Goal: Task Accomplishment & Management: Use online tool/utility

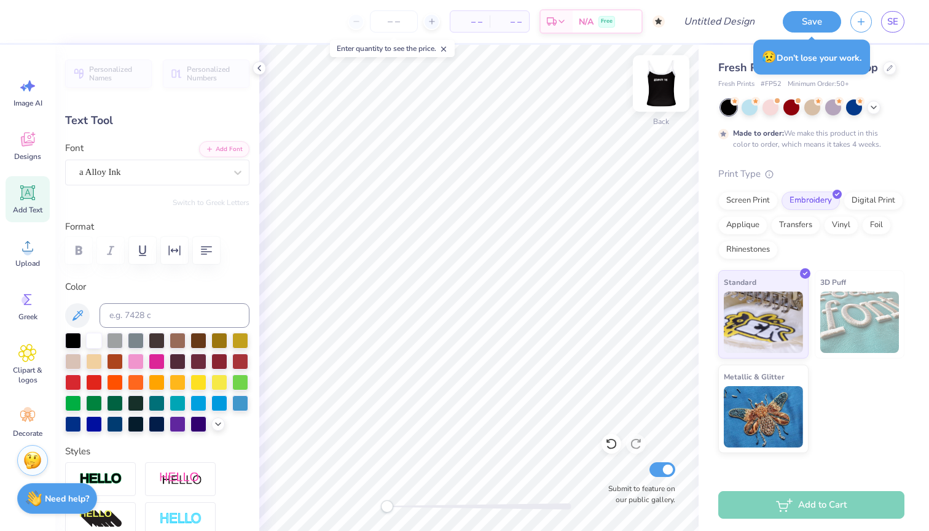
click at [655, 76] on img at bounding box center [660, 83] width 49 height 49
type input "6.25"
type input "1.14"
type input "2.33"
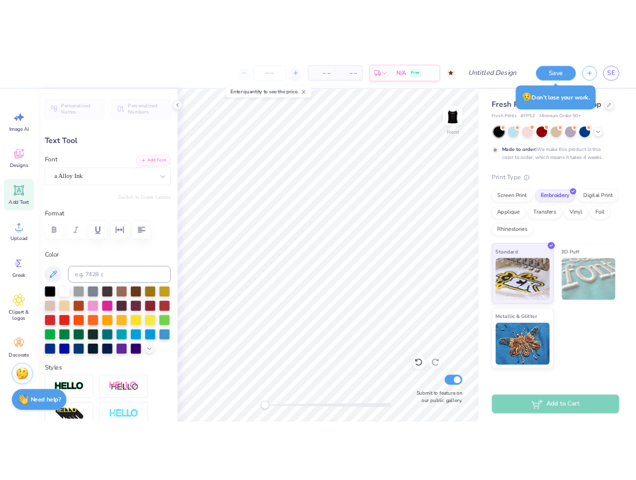
scroll to position [10, 0]
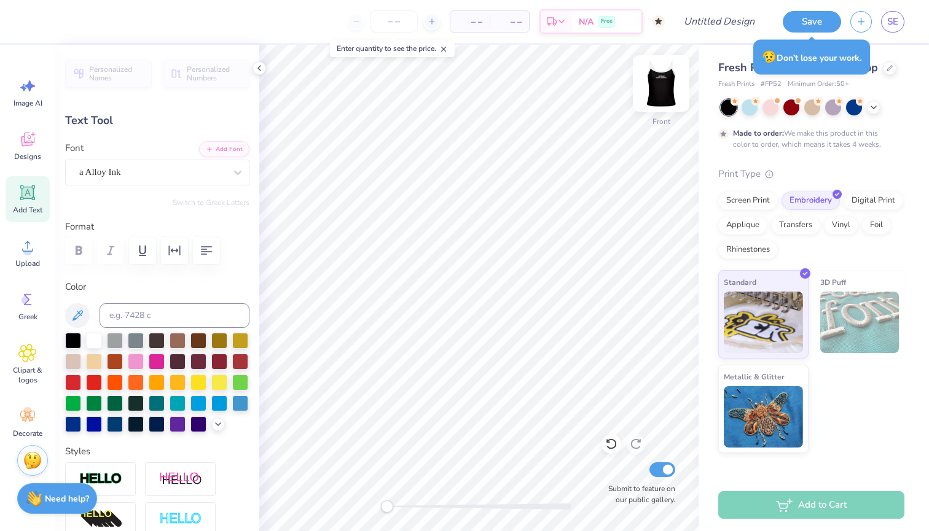
click at [668, 86] on img at bounding box center [660, 83] width 49 height 49
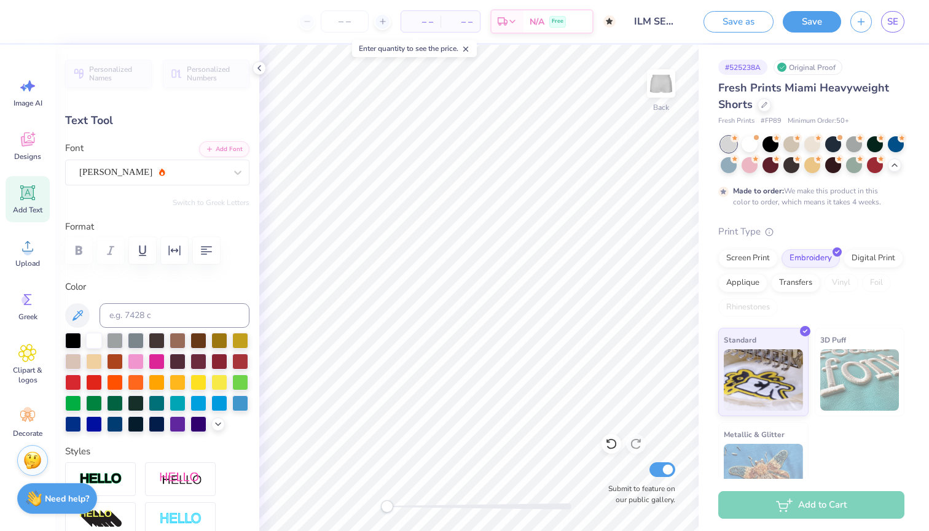
scroll to position [10, 4]
type textarea "AmyClae Senior Dancer '26'"
type input "4.4"
type input "6.39"
type input "1.97"
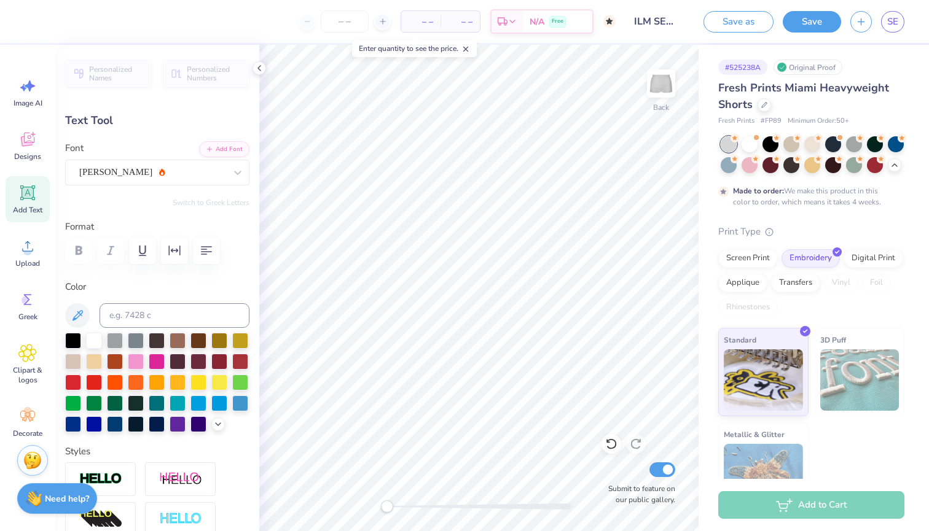
type input "7.50"
type input "5.4"
type textarea "AmyClae Senior Dancer '26'"
type input "6.40"
type input "2.00"
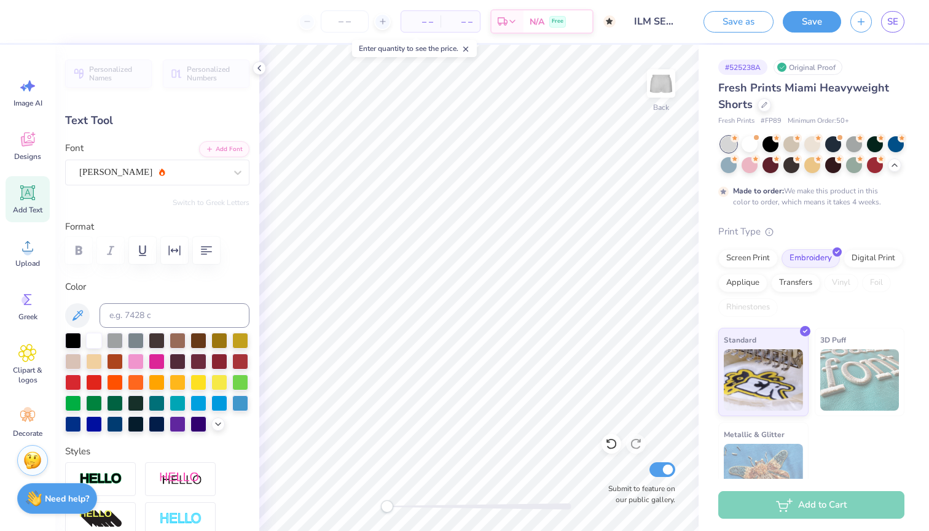
type input "5.25"
type input "4.4"
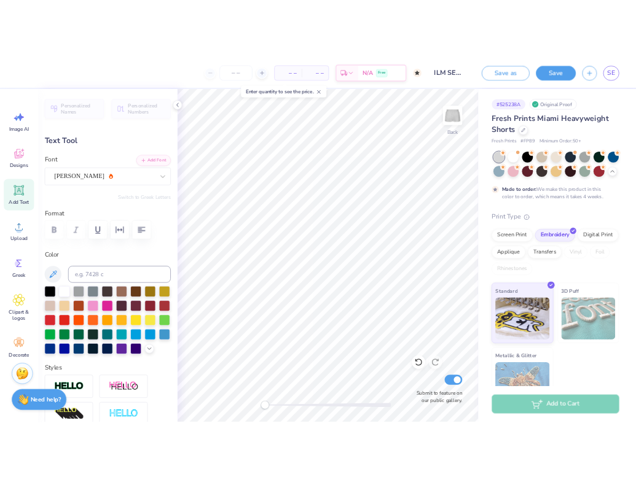
scroll to position [10, 4]
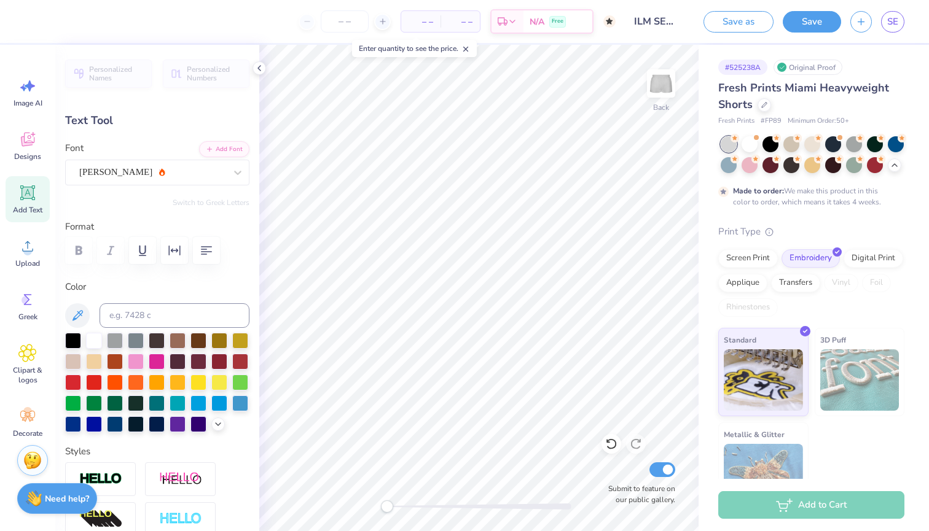
type textarea "AmyClae Senior Dancer '26"
type input "0.0"
type input "7.71"
type input "0.0"
click at [800, 22] on button "Save" at bounding box center [811, 19] width 58 height 21
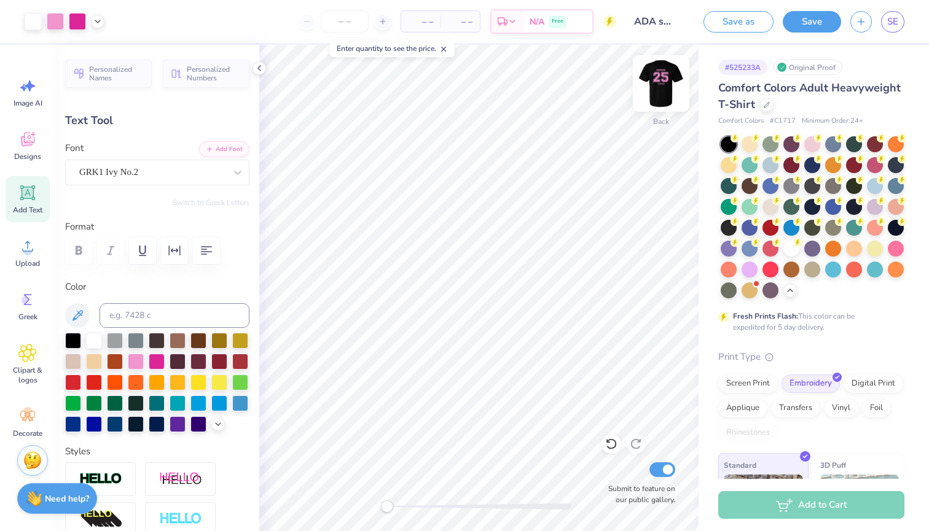
click at [663, 84] on img at bounding box center [660, 83] width 49 height 49
click at [664, 84] on img at bounding box center [660, 83] width 49 height 49
click at [668, 88] on img at bounding box center [660, 83] width 49 height 49
type input "4.06"
type input "0.74"
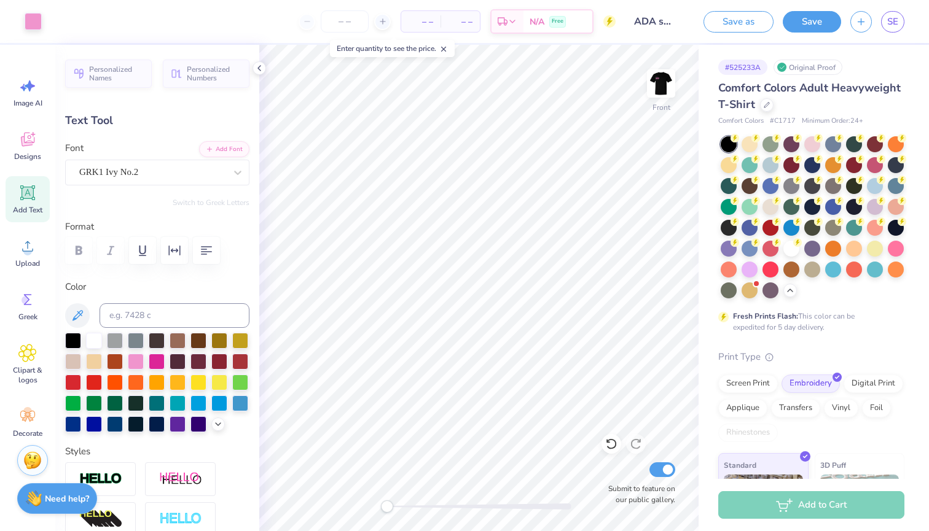
type input "13.75"
click at [404, 1] on div "– – Per Item – – Total Est. Delivery N/A Free" at bounding box center [325, 21] width 582 height 43
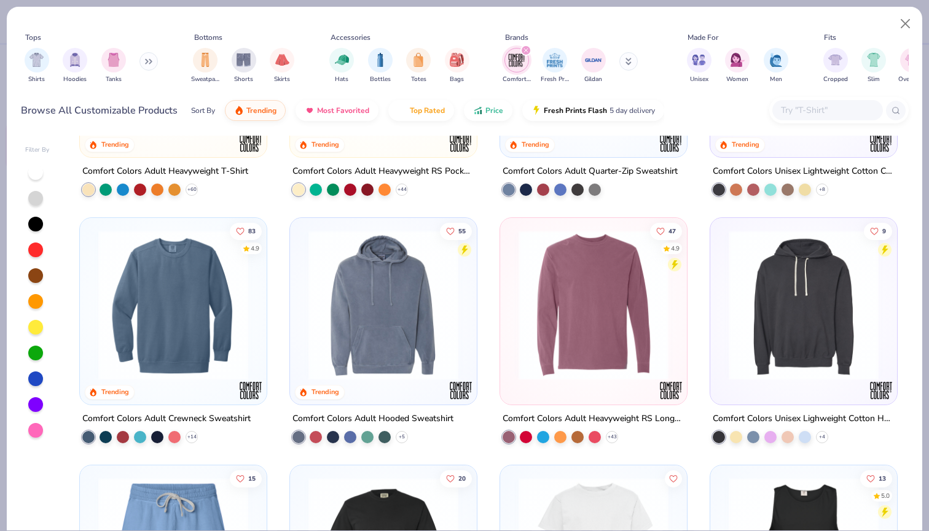
scroll to position [174, 0]
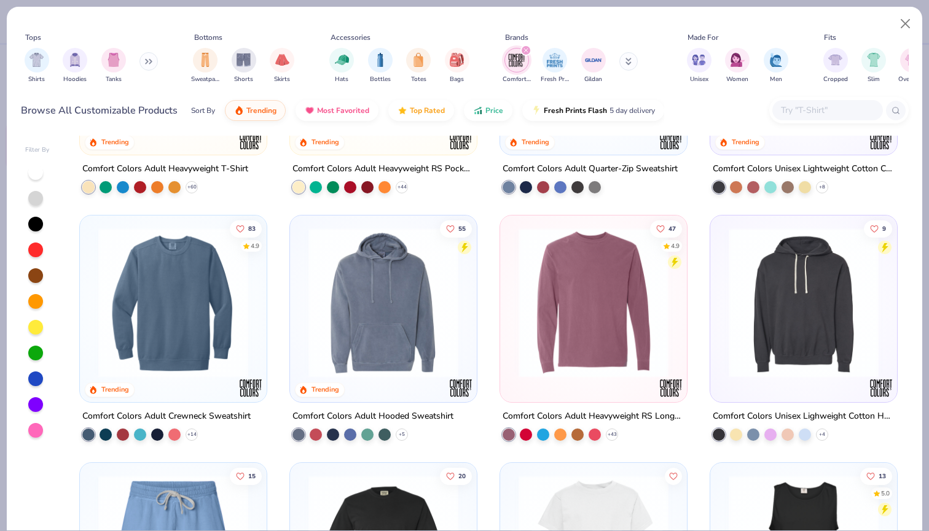
click at [389, 310] on img at bounding box center [383, 303] width 162 height 150
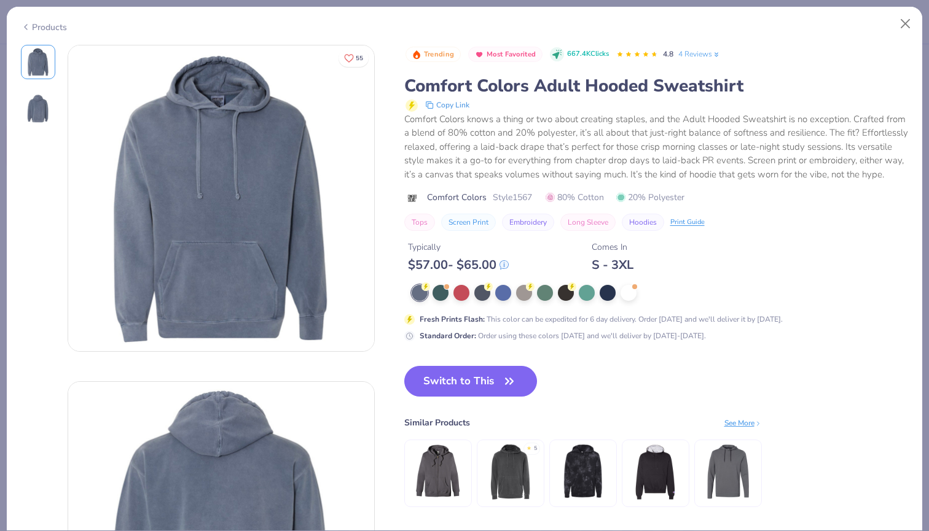
click at [438, 376] on div "Trending Most Favorited 667.4K Clicks 4.8 4 Reviews Comfort Colors Adult Hooded…" at bounding box center [656, 289] width 504 height 488
click at [447, 397] on button "Switch to This" at bounding box center [470, 381] width 133 height 31
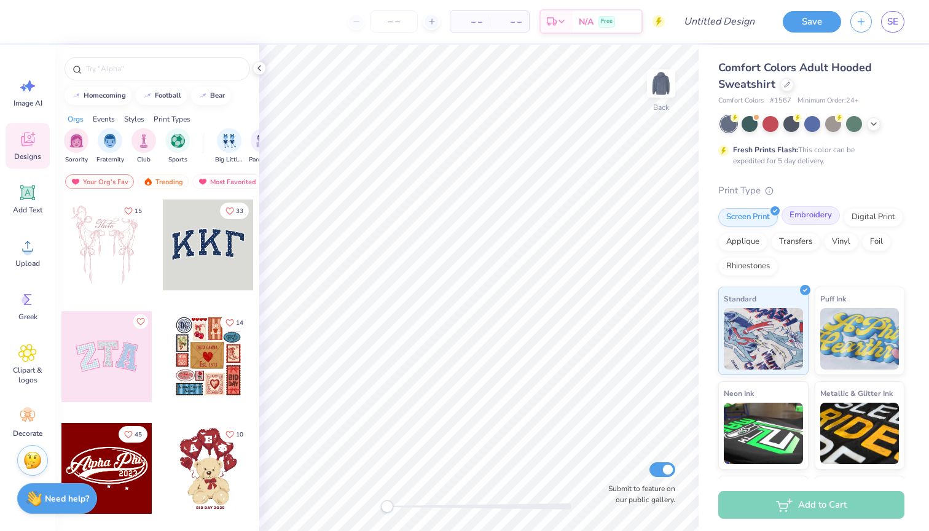
click at [797, 215] on div "Embroidery" at bounding box center [810, 215] width 58 height 18
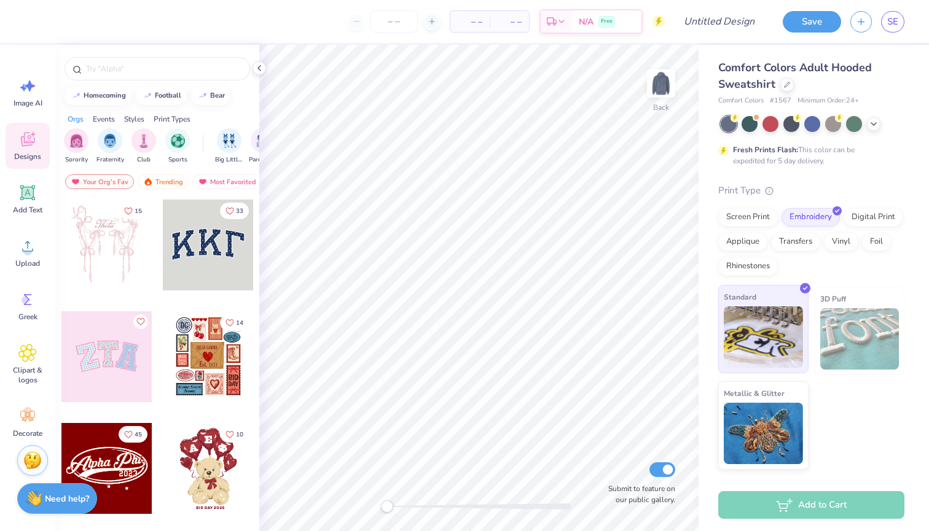
click at [776, 330] on img at bounding box center [763, 336] width 79 height 61
click at [211, 376] on div at bounding box center [208, 356] width 91 height 91
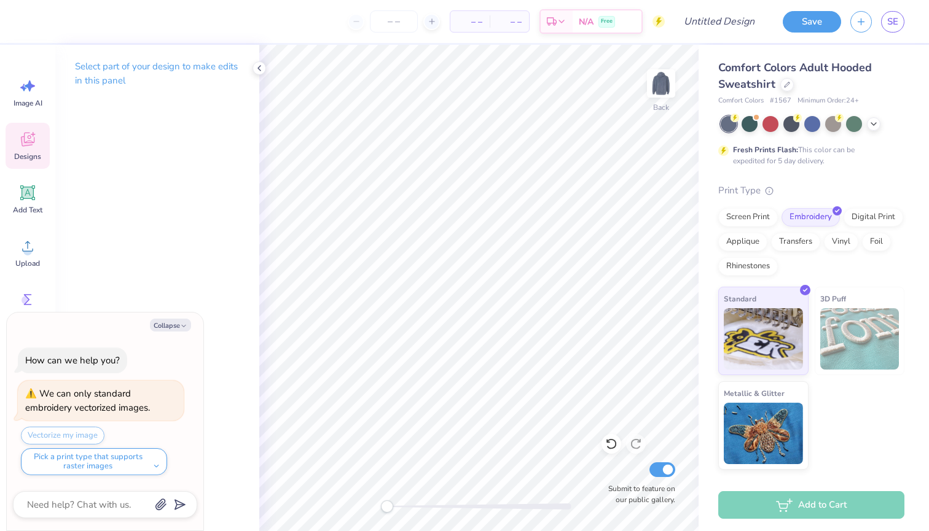
click at [27, 141] on icon at bounding box center [27, 139] width 18 height 18
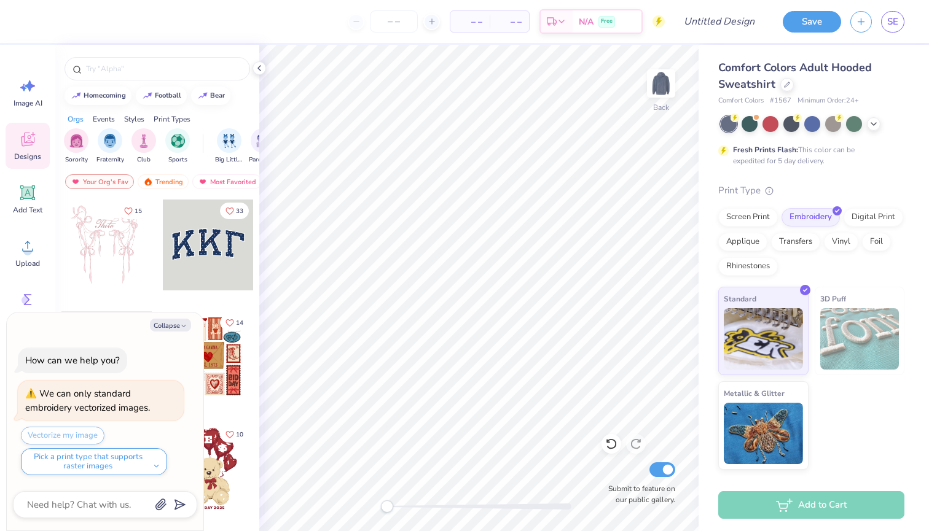
scroll to position [22, 0]
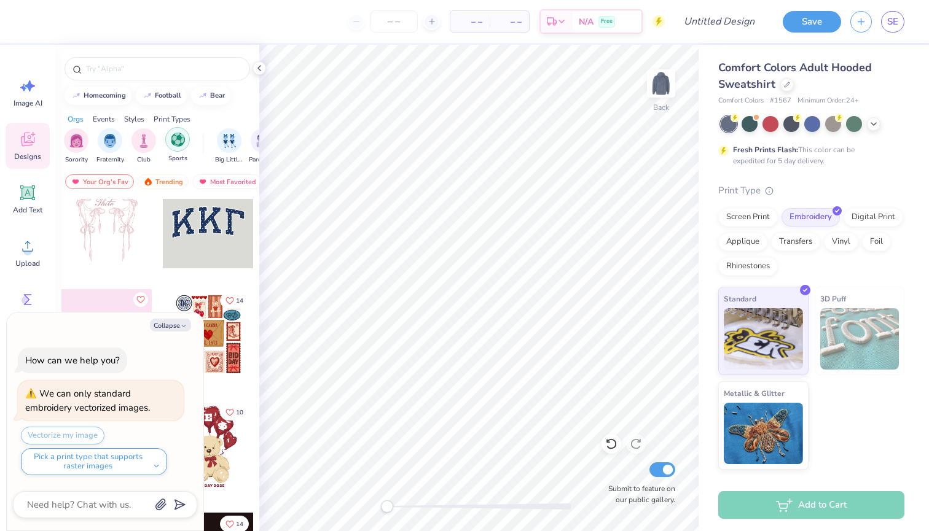
click at [183, 141] on img "filter for Sports" at bounding box center [178, 140] width 14 height 14
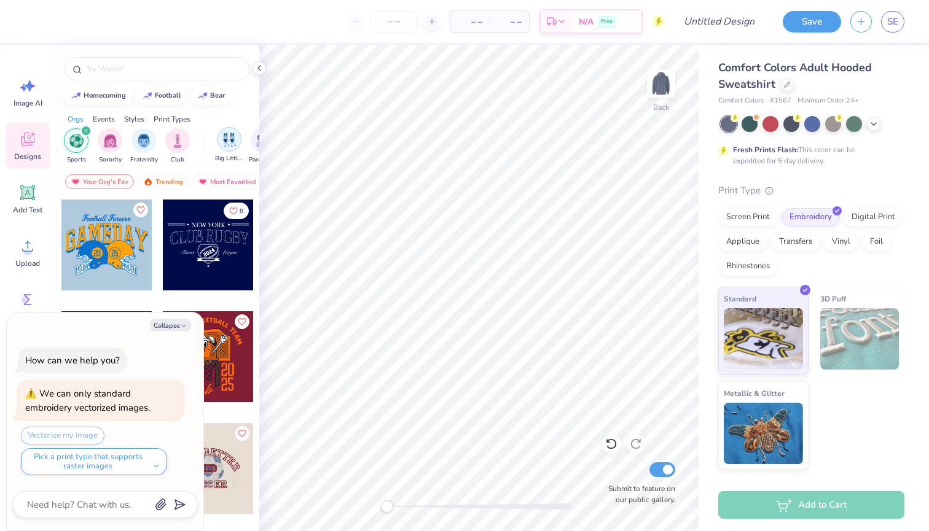
click at [223, 142] on img "filter for Big Little Reveal" at bounding box center [229, 140] width 14 height 14
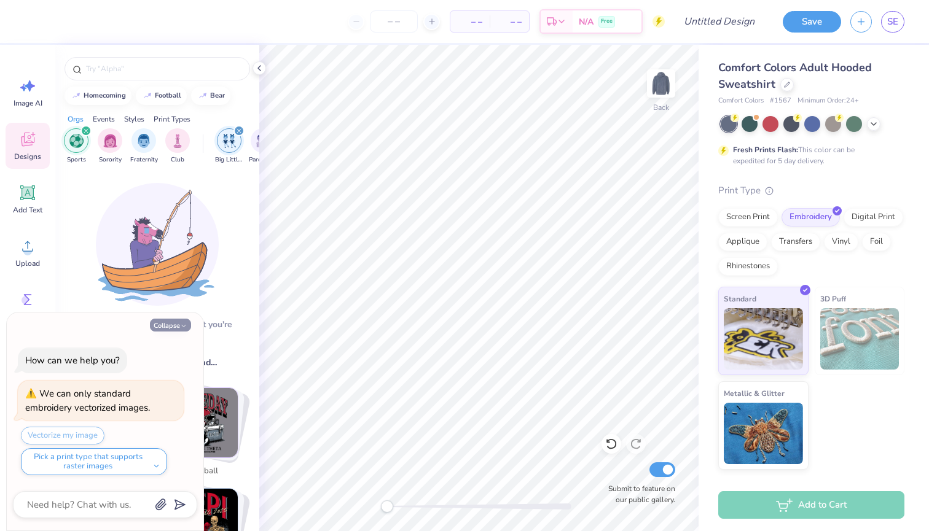
click at [168, 320] on button "Collapse" at bounding box center [170, 325] width 41 height 13
type textarea "x"
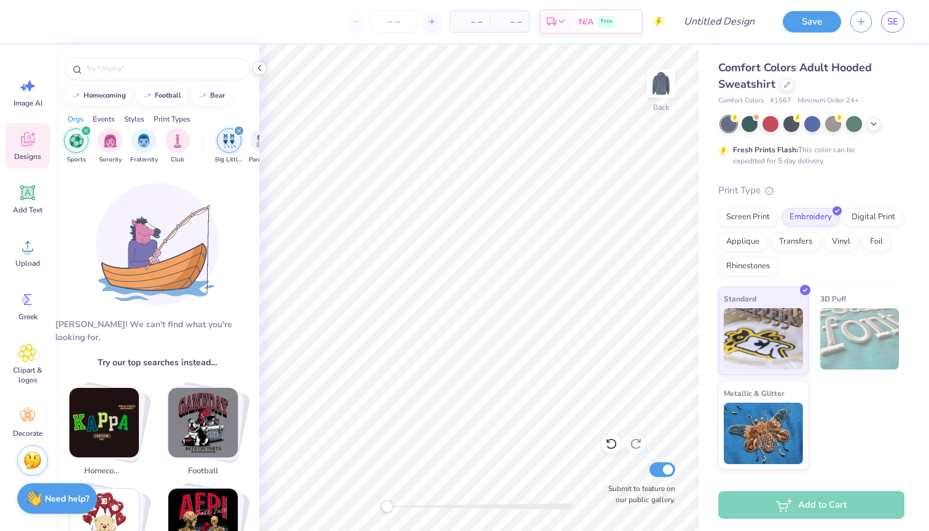
click at [238, 130] on icon "filter for Big Little Reveal" at bounding box center [238, 130] width 5 height 5
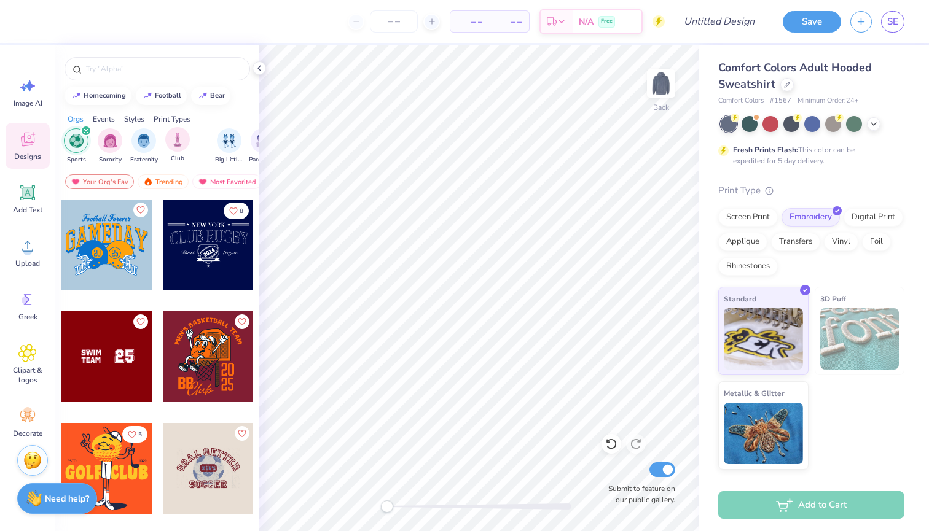
drag, startPoint x: 216, startPoint y: 159, endPoint x: 179, endPoint y: 161, distance: 36.3
click at [179, 161] on div "Sports Sorority Fraternity Club Big Little Reveal Parent's Weekend Game Day Phi…" at bounding box center [157, 148] width 204 height 46
drag, startPoint x: 206, startPoint y: 157, endPoint x: 146, endPoint y: 161, distance: 59.7
click at [146, 161] on div "Sports Sorority Fraternity Club Big Little Reveal Parent's Weekend Game Day Phi…" at bounding box center [157, 148] width 204 height 46
click at [240, 110] on div "Orgs Events Styles Print Types" at bounding box center [157, 115] width 204 height 17
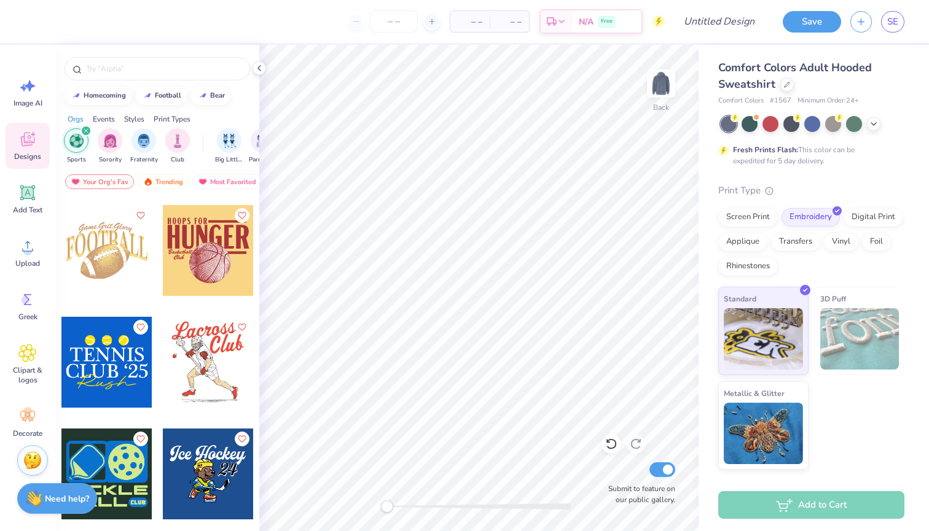
scroll to position [3925, 0]
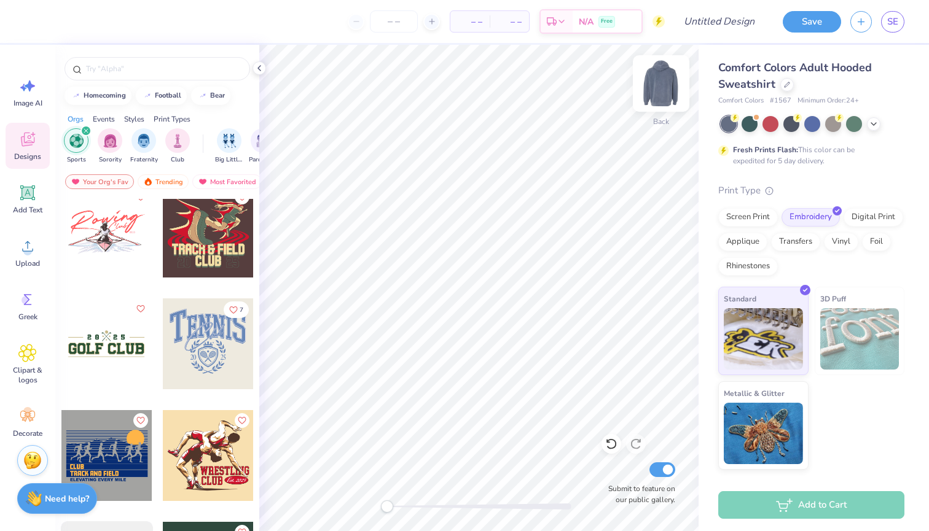
click at [663, 90] on img at bounding box center [660, 83] width 49 height 49
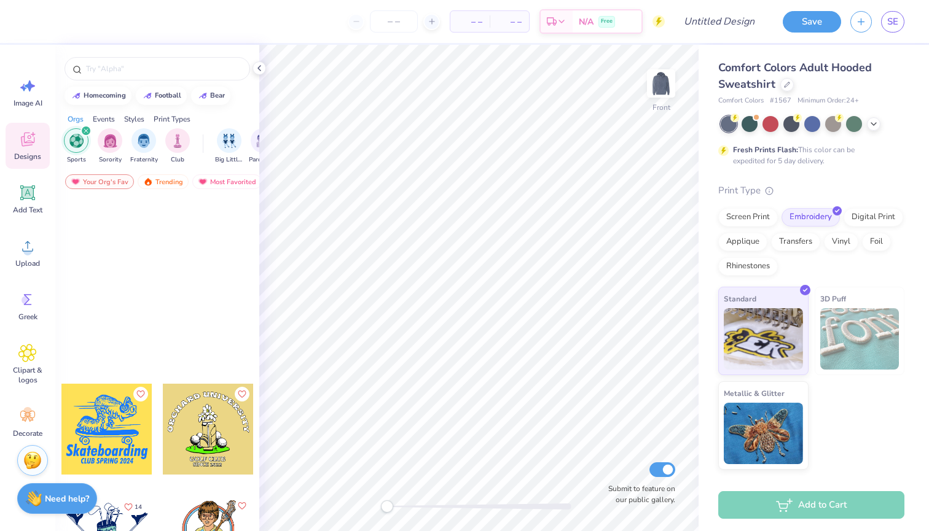
scroll to position [8788, 0]
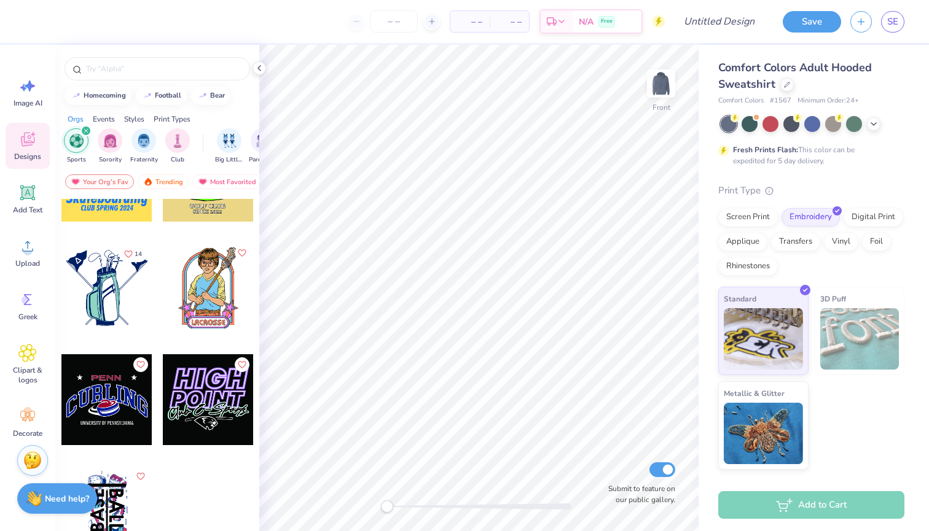
click at [87, 130] on icon "filter for Sports" at bounding box center [86, 131] width 4 height 4
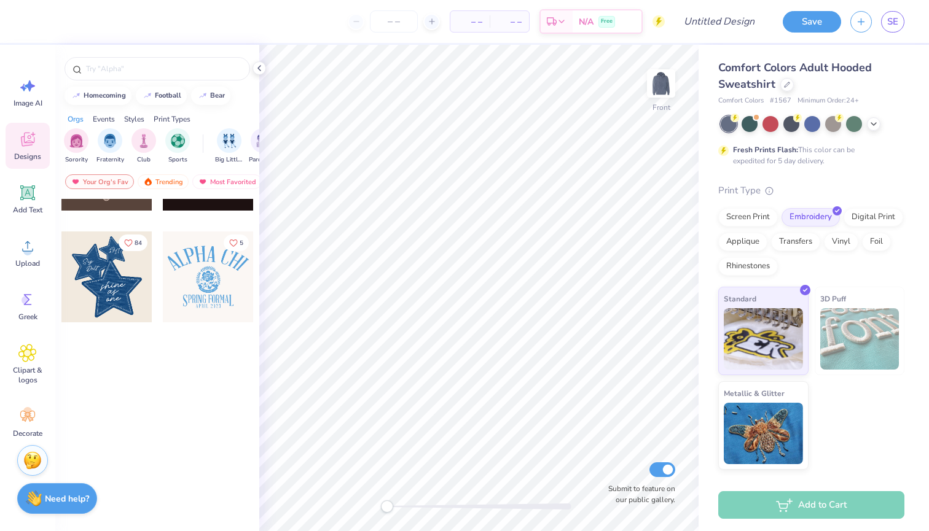
scroll to position [0, 0]
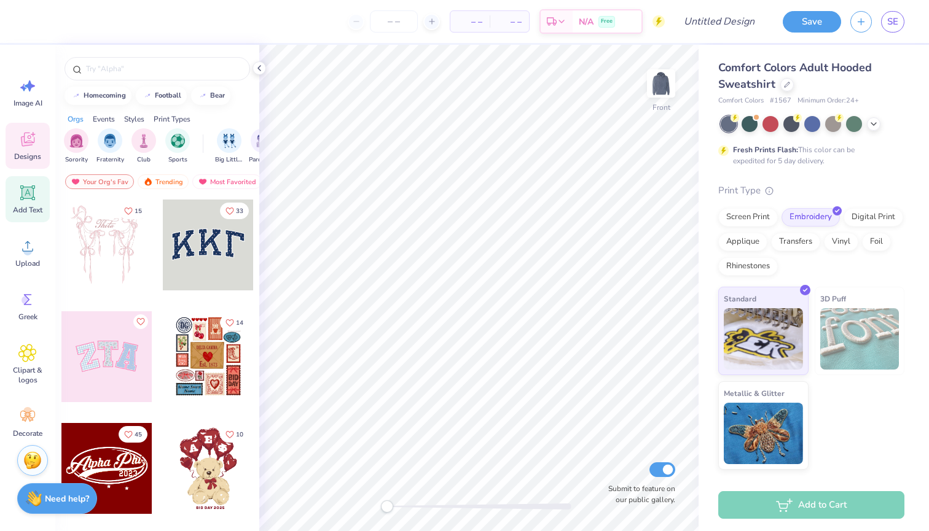
click at [26, 186] on icon at bounding box center [27, 193] width 18 height 18
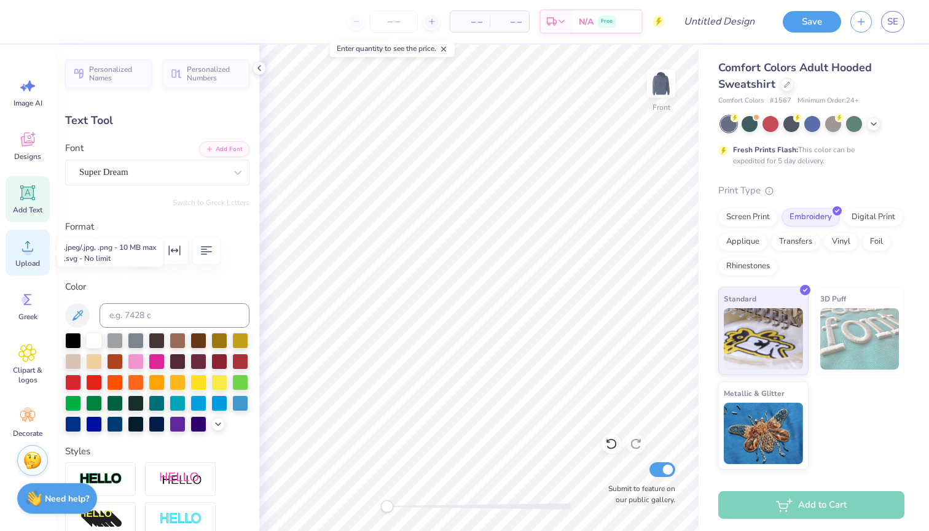
click at [27, 249] on circle at bounding box center [27, 251] width 9 height 9
click at [34, 300] on icon at bounding box center [27, 300] width 18 height 18
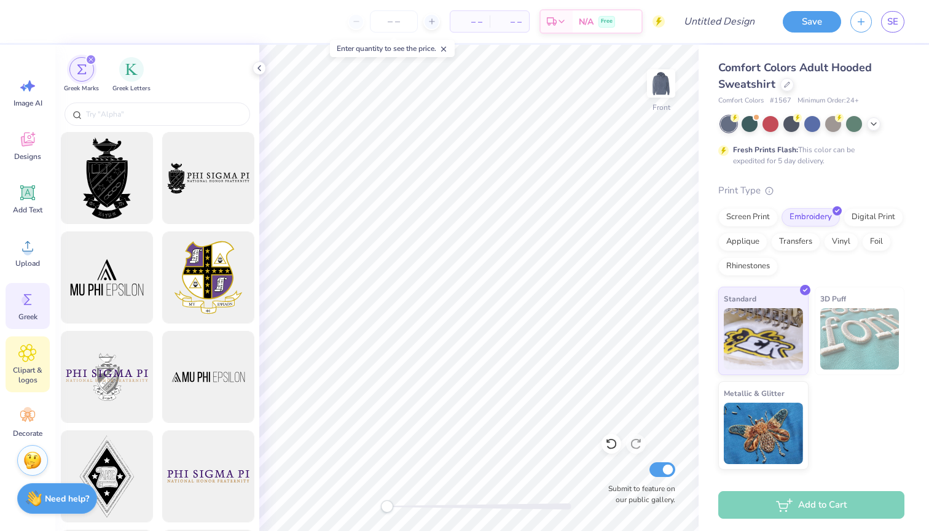
click at [34, 341] on div "Clipart & logos" at bounding box center [28, 365] width 44 height 56
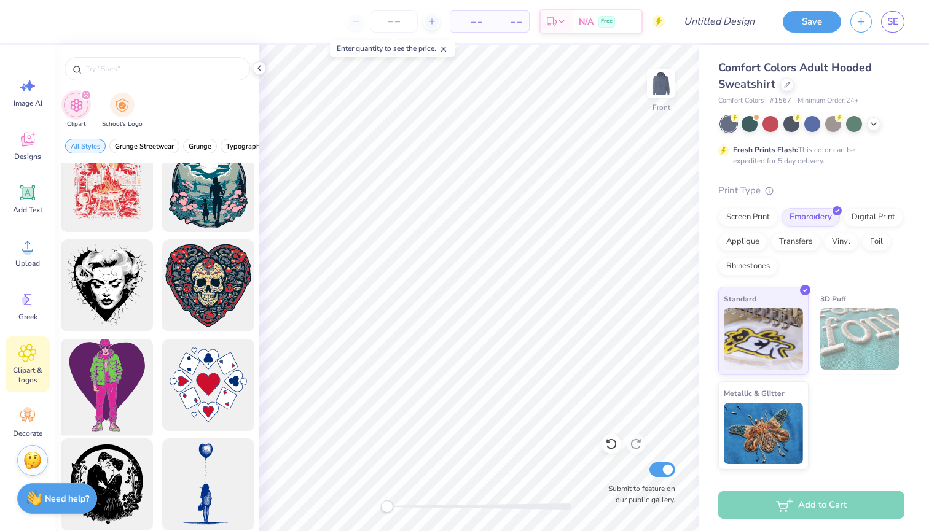
scroll to position [8116, 0]
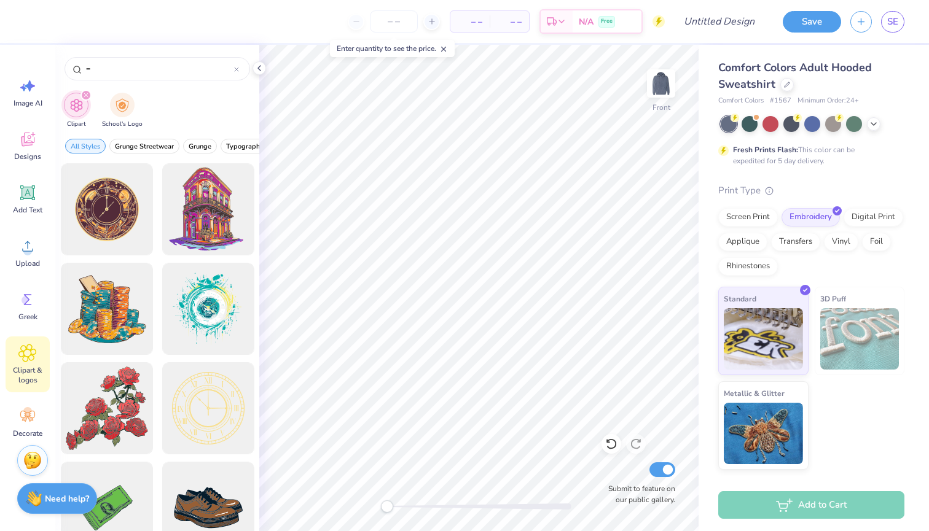
type input "="
type textarea "T"
click at [657, 86] on img at bounding box center [660, 83] width 49 height 49
click at [37, 142] on div "Designs" at bounding box center [28, 146] width 44 height 46
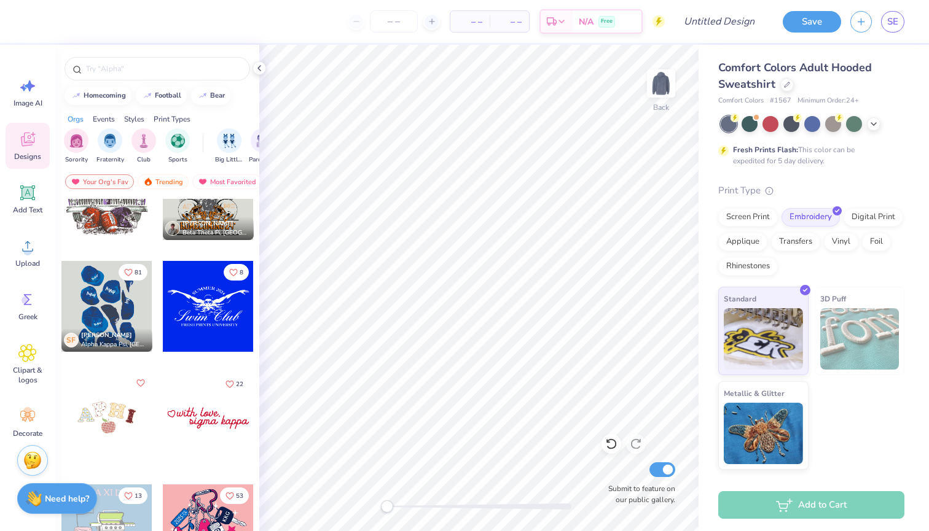
scroll to position [3088, 0]
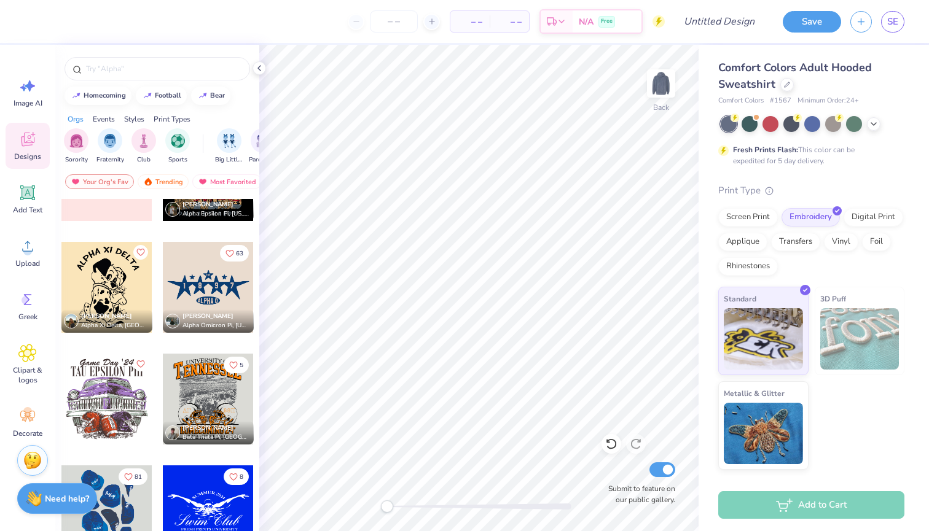
click at [184, 289] on div at bounding box center [208, 287] width 91 height 91
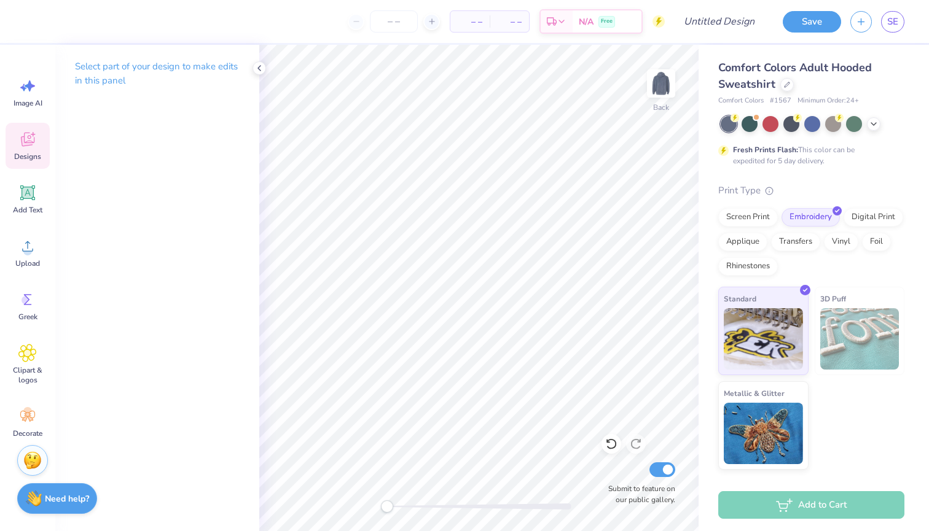
click at [36, 140] on icon at bounding box center [27, 139] width 18 height 18
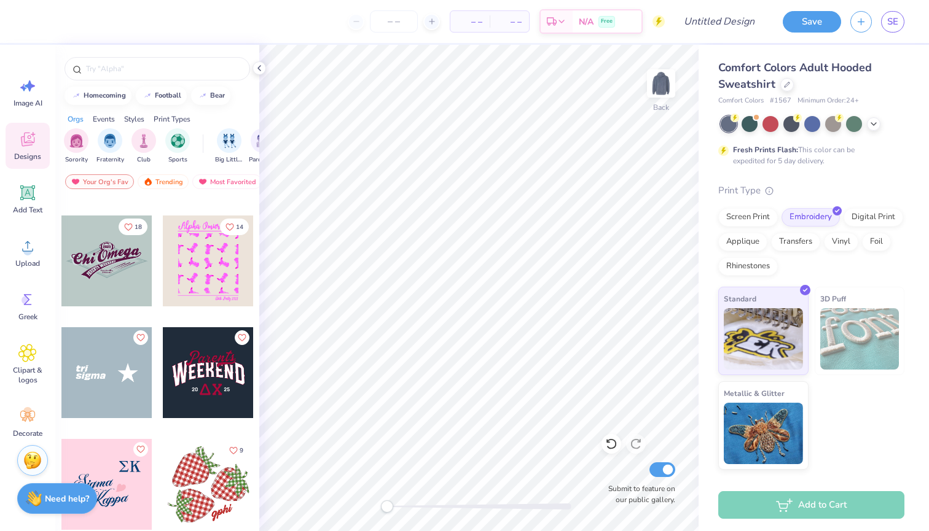
scroll to position [4910, 0]
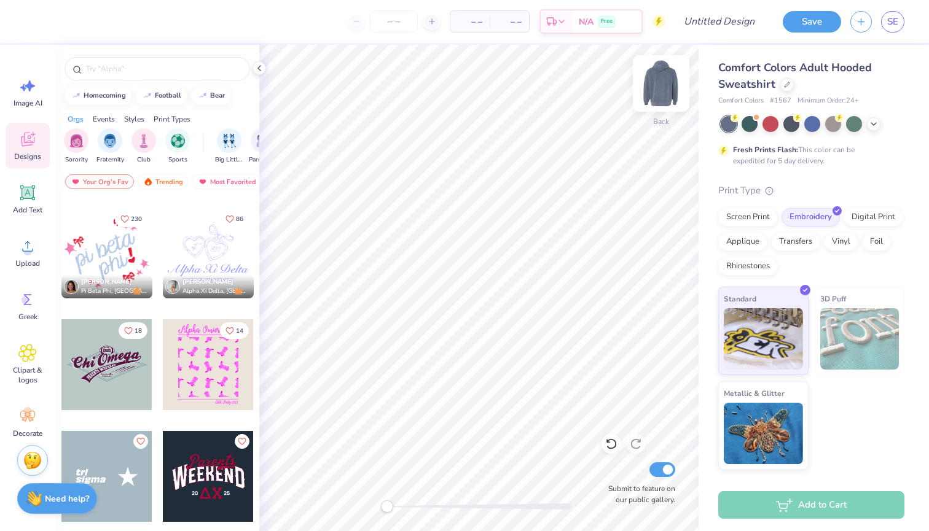
click at [655, 85] on img at bounding box center [660, 83] width 49 height 49
click at [227, 365] on div at bounding box center [208, 364] width 91 height 91
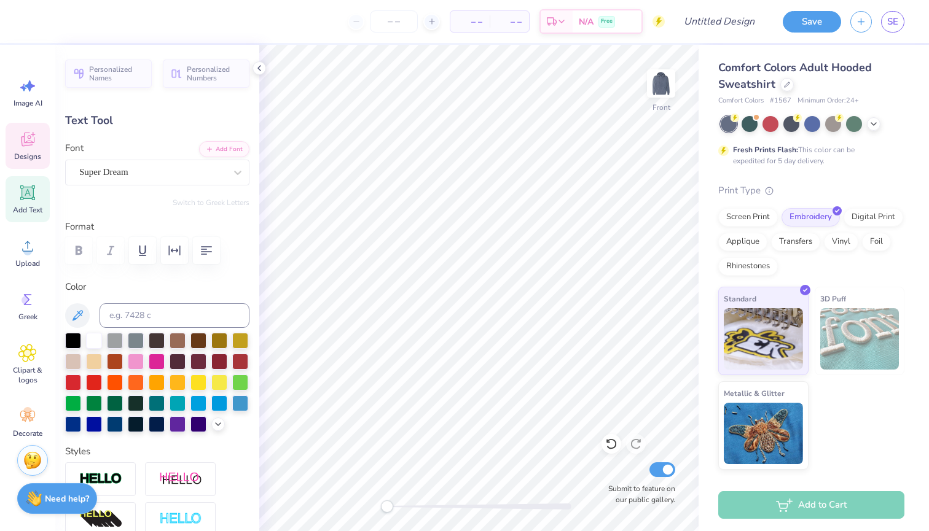
click at [32, 146] on icon at bounding box center [27, 139] width 18 height 18
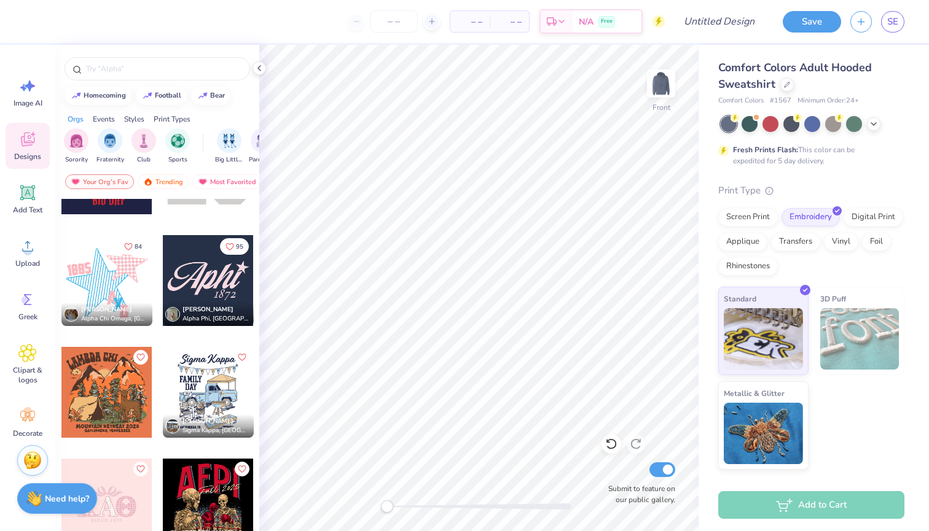
scroll to position [2514, 0]
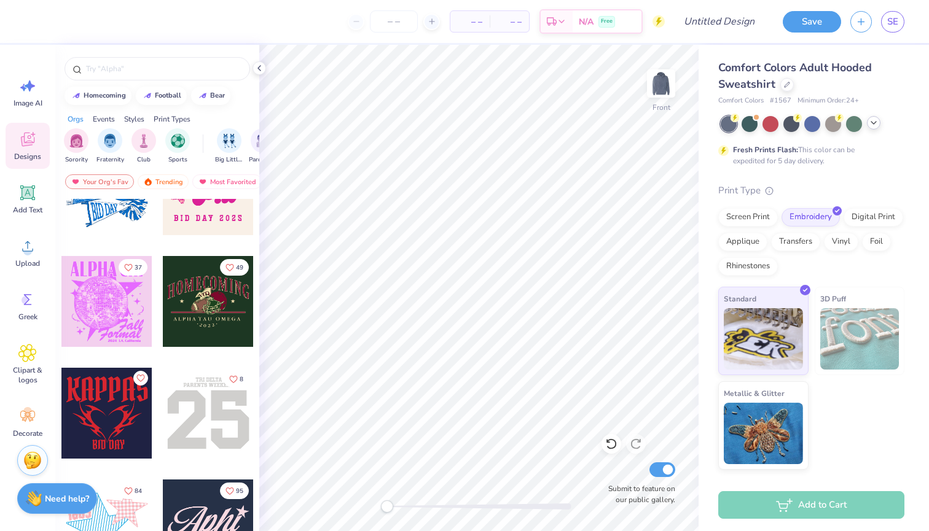
click at [869, 124] on icon at bounding box center [873, 123] width 10 height 10
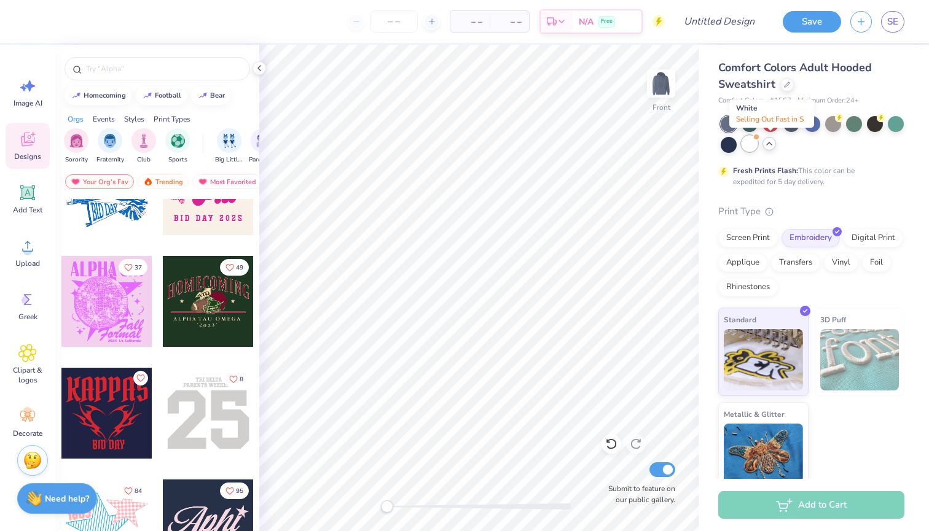
click at [757, 147] on div at bounding box center [749, 144] width 16 height 16
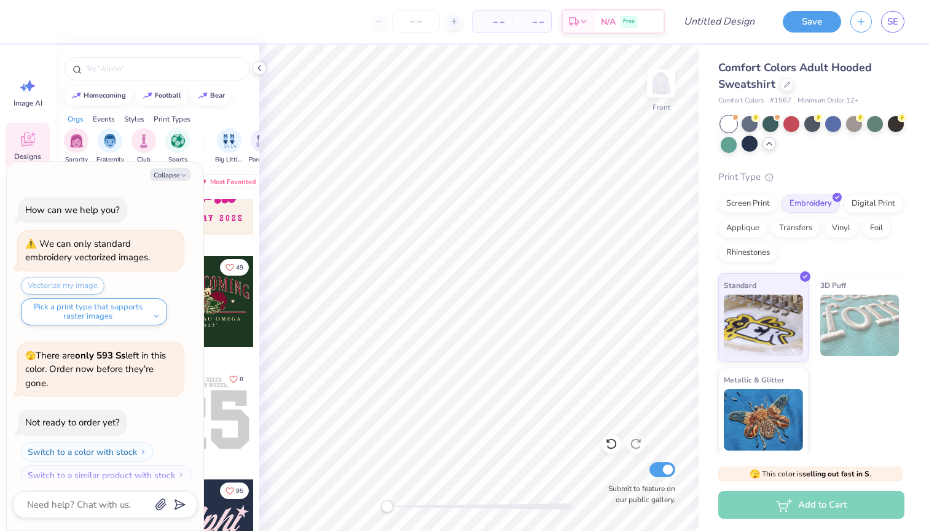
scroll to position [166, 0]
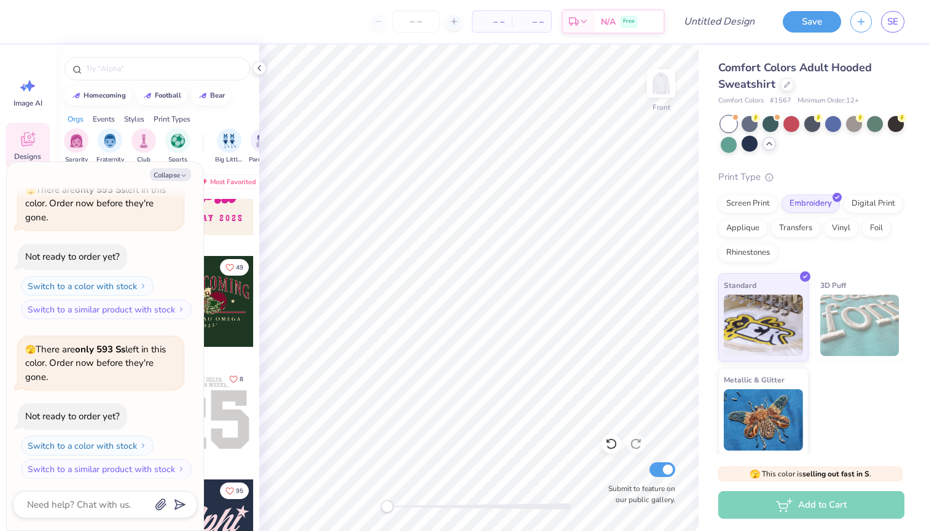
type textarea "x"
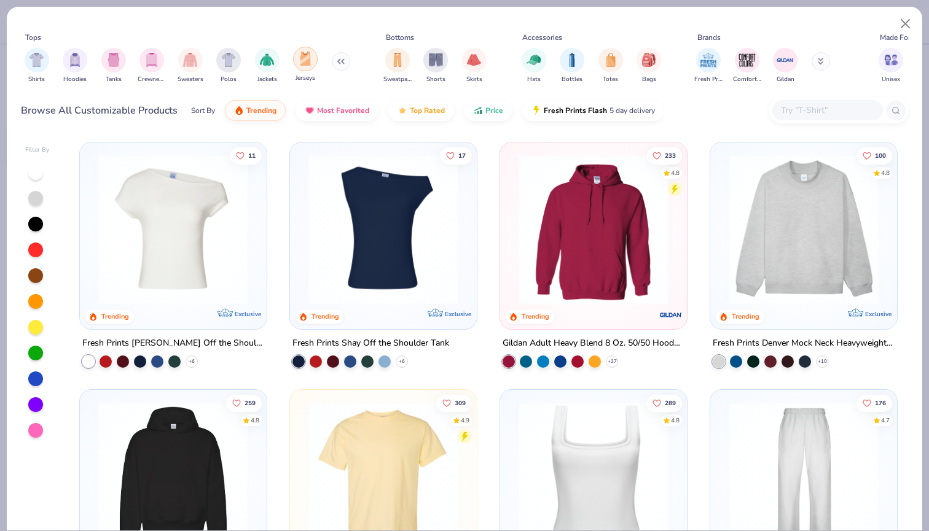
click at [306, 62] on img "filter for Jerseys" at bounding box center [305, 59] width 14 height 14
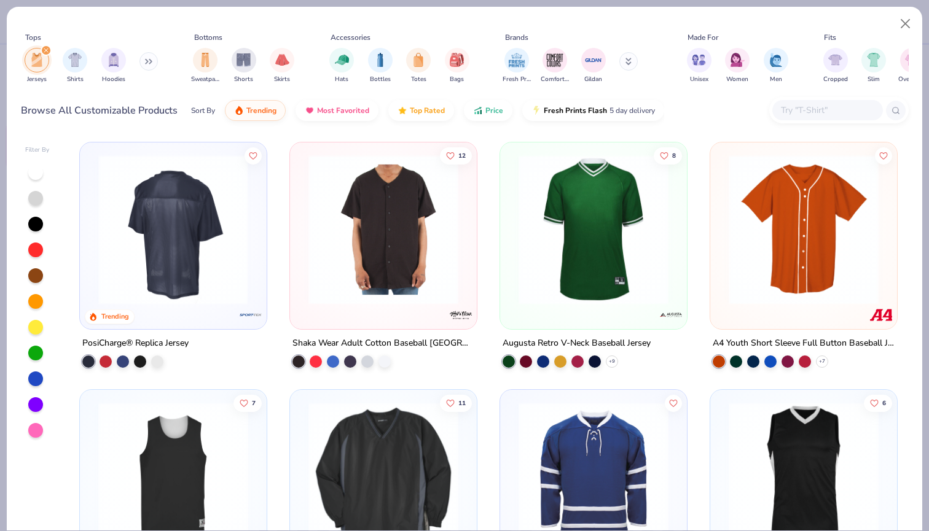
click at [166, 256] on img at bounding box center [173, 230] width 162 height 150
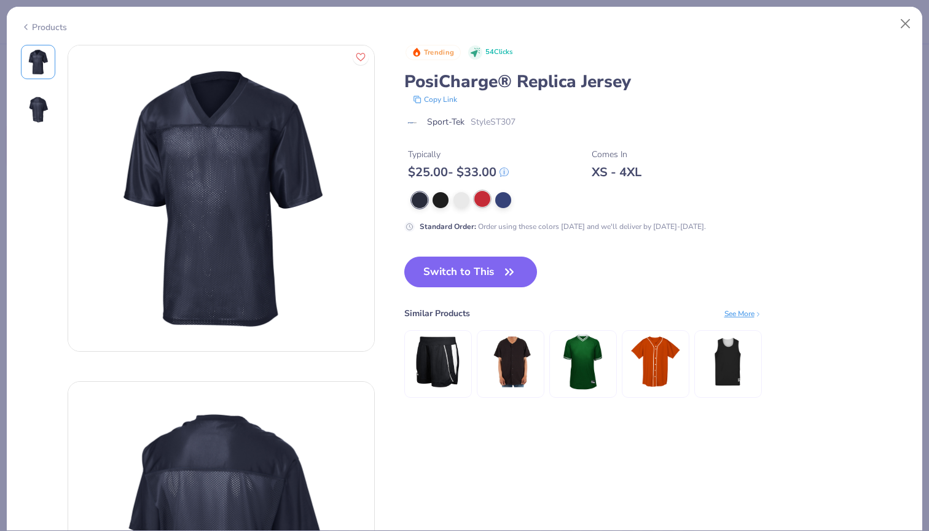
click at [488, 207] on div at bounding box center [482, 199] width 16 height 16
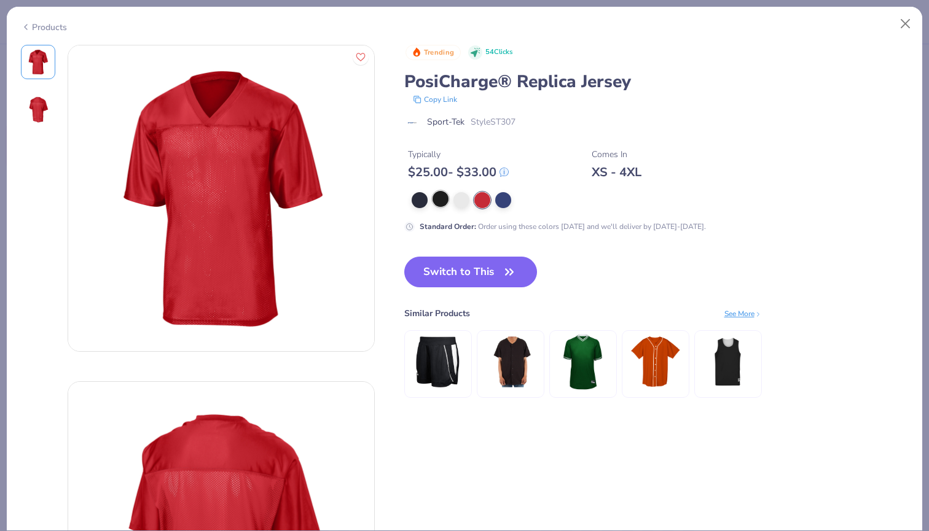
click at [442, 207] on div at bounding box center [440, 199] width 16 height 16
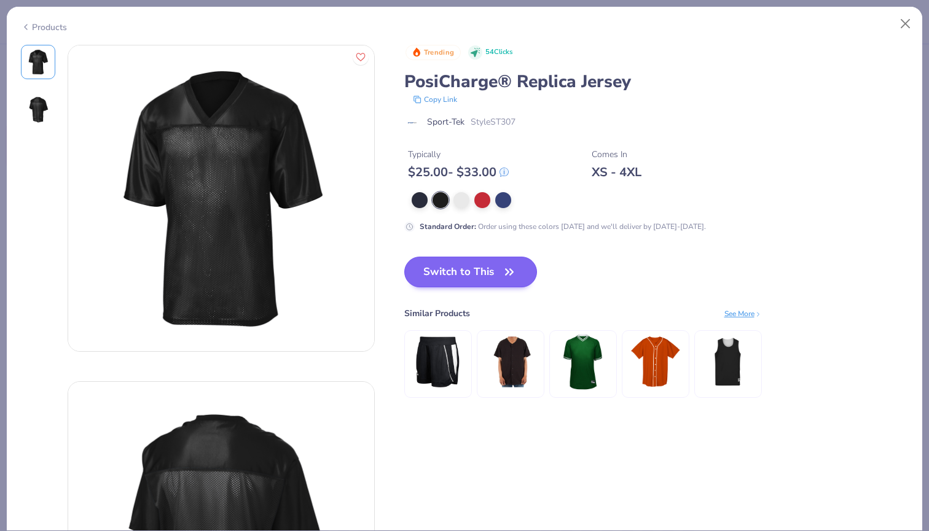
click at [444, 267] on button "Switch to This" at bounding box center [470, 272] width 133 height 31
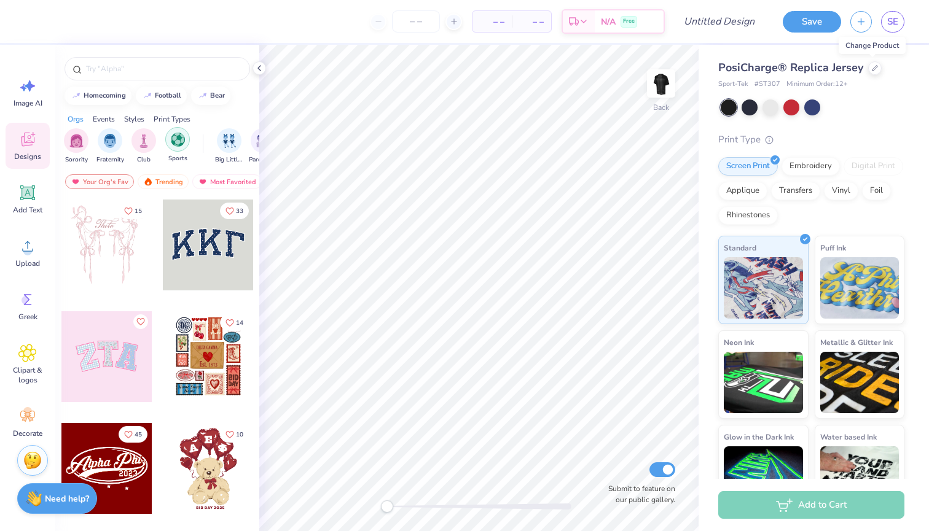
click at [176, 149] on div "filter for Sports" at bounding box center [177, 139] width 25 height 25
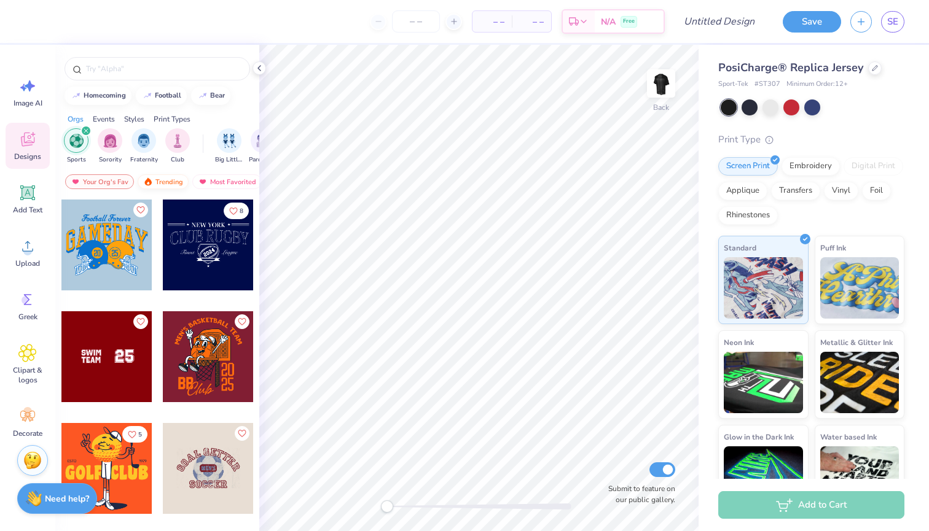
click at [182, 179] on div "Trending" at bounding box center [163, 181] width 51 height 15
click at [111, 180] on div "Your Org's Fav" at bounding box center [99, 181] width 69 height 15
click at [24, 195] on icon at bounding box center [27, 193] width 18 height 18
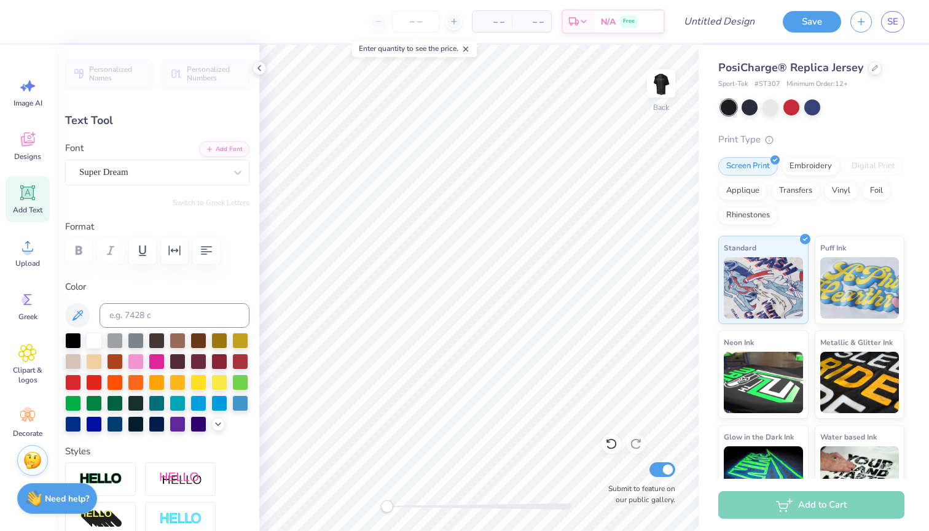
scroll to position [10, 2]
type textarea "TXT"
type input "5.38"
type input "3.80"
click at [663, 77] on img at bounding box center [660, 83] width 49 height 49
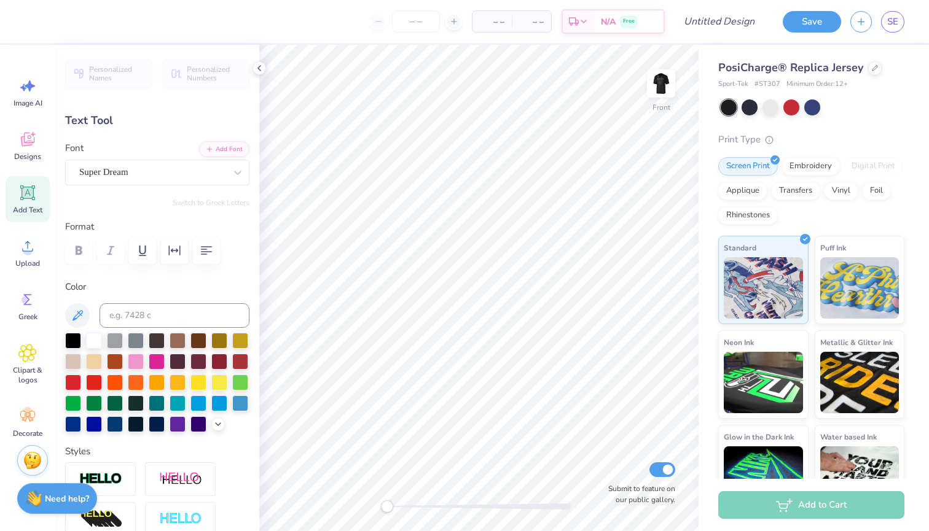
click at [663, 77] on img at bounding box center [661, 83] width 25 height 25
